Goal: Transaction & Acquisition: Purchase product/service

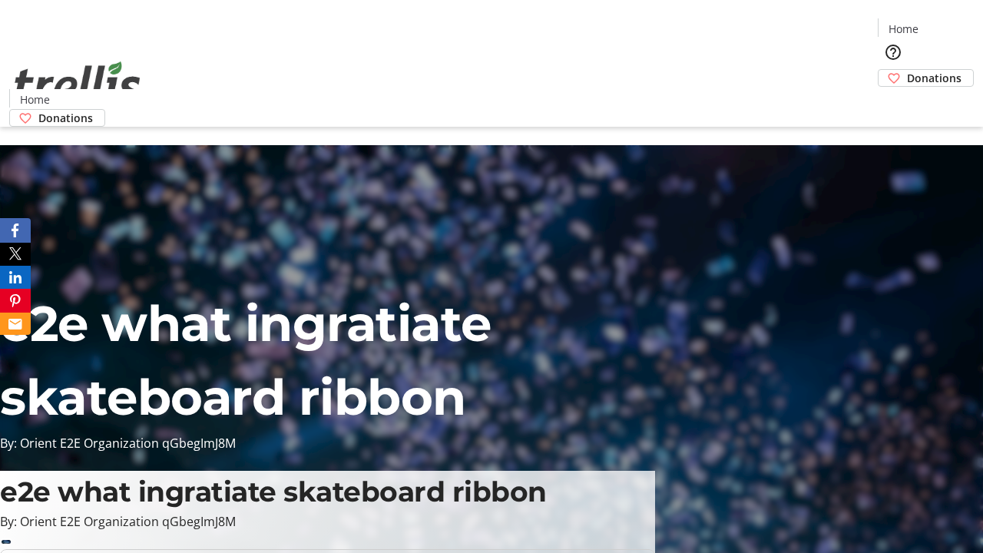
click at [907, 70] on span "Donations" at bounding box center [934, 78] width 55 height 16
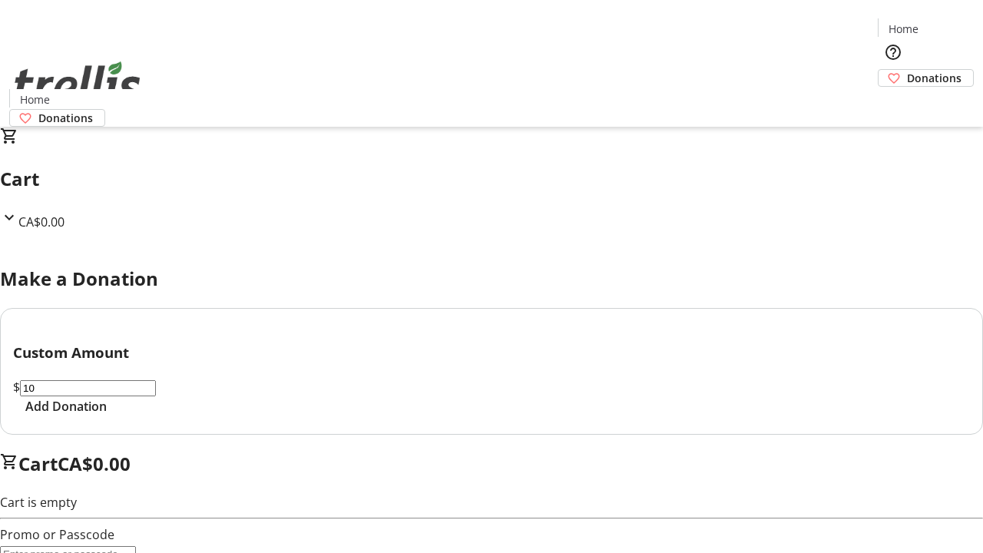
click at [107, 416] on span "Add Donation" at bounding box center [65, 406] width 81 height 18
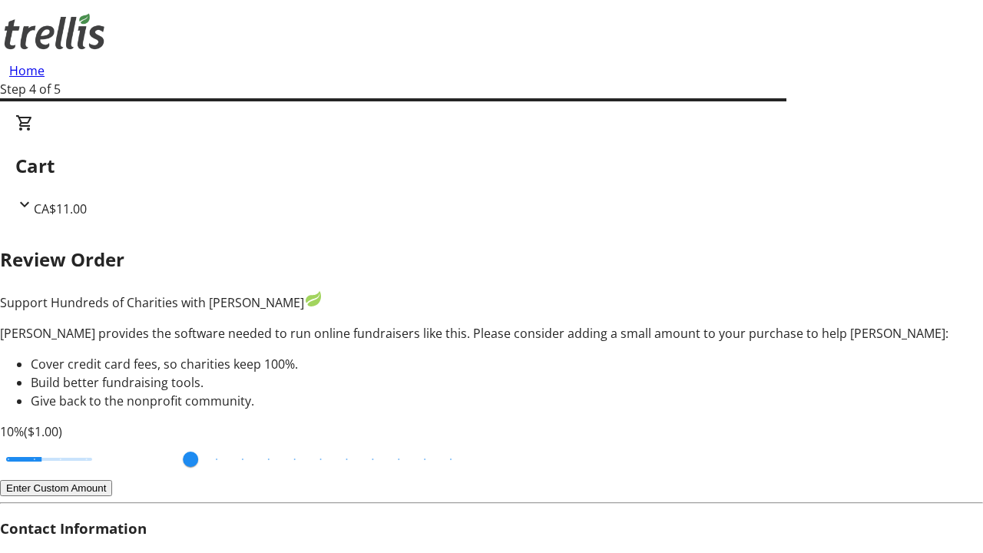
type input "20"
click at [108, 442] on input "Cover fees percentage" at bounding box center [49, 459] width 118 height 34
